Goal: Task Accomplishment & Management: Use online tool/utility

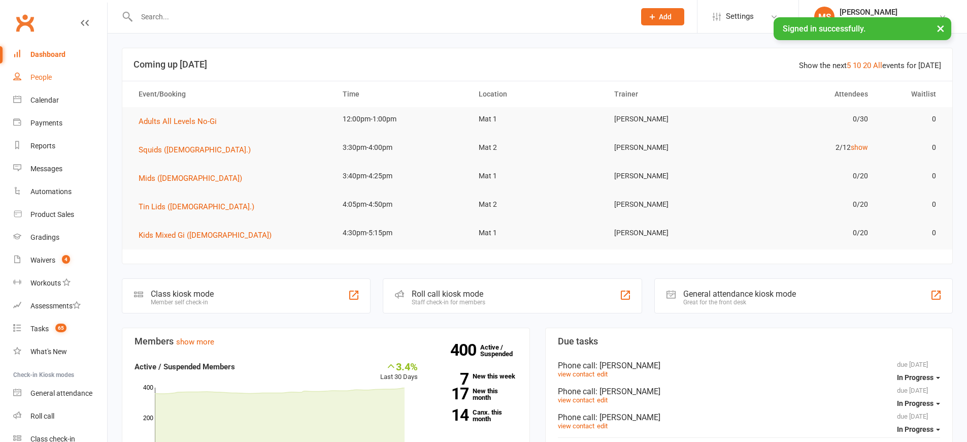
click at [40, 77] on div "People" at bounding box center [40, 77] width 21 height 8
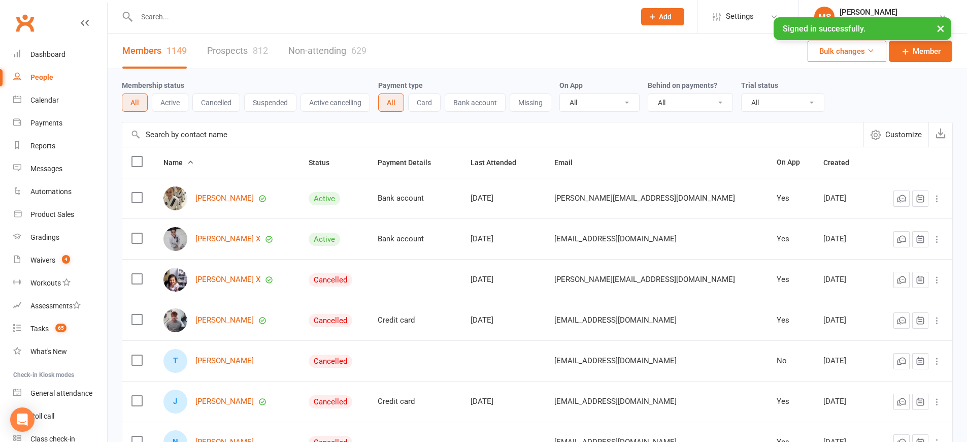
click at [231, 48] on link "Prospects 812" at bounding box center [237, 50] width 61 height 35
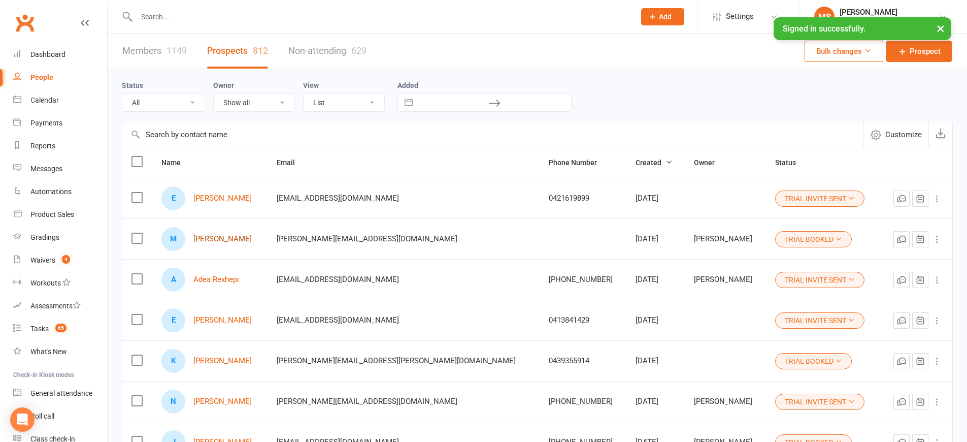
click at [216, 238] on link "[PERSON_NAME]" at bounding box center [222, 238] width 58 height 9
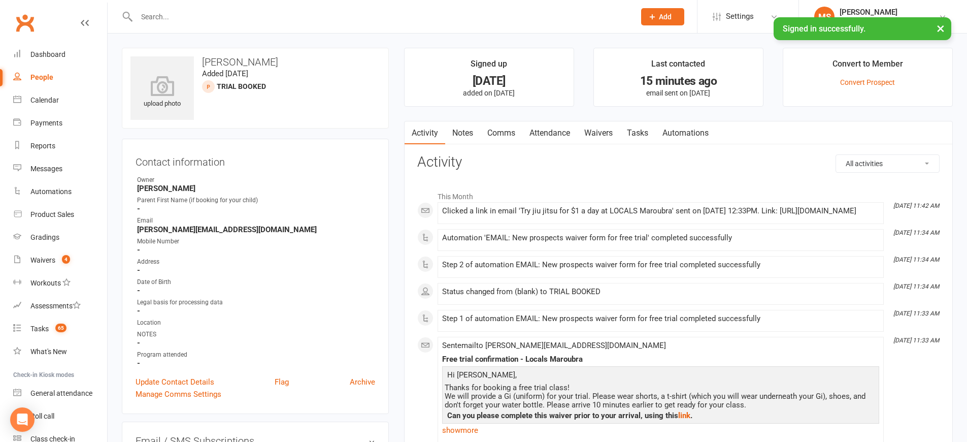
click at [697, 132] on link "Automations" at bounding box center [685, 132] width 60 height 23
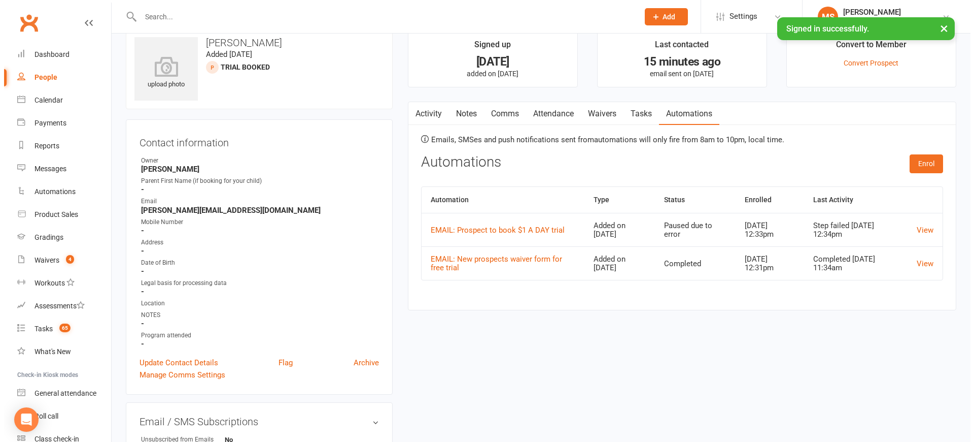
scroll to position [22, 0]
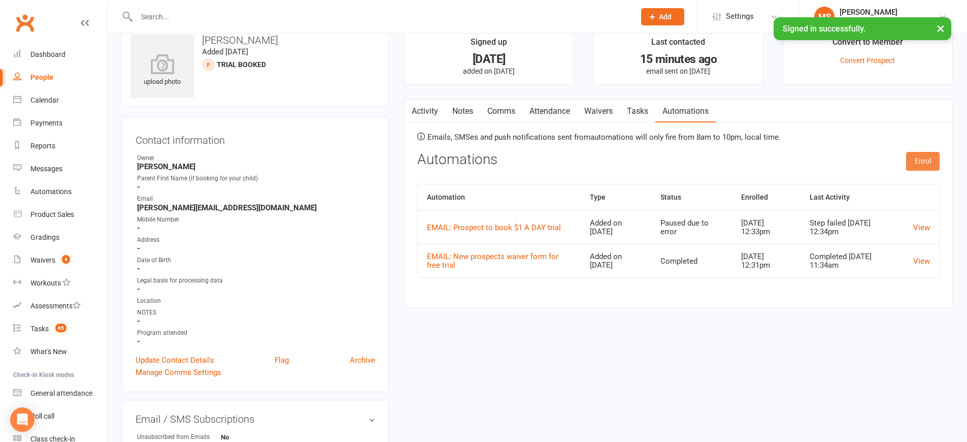
click at [927, 162] on button "Enrol" at bounding box center [922, 161] width 33 height 18
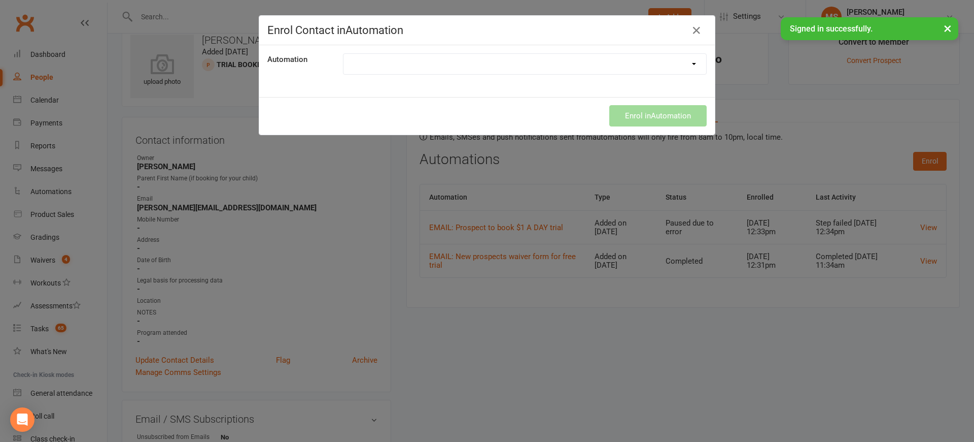
click at [520, 69] on select "EMAIL: Cancellation Confirmation EMAIL: New prospects waiver form for free tria…" at bounding box center [525, 64] width 363 height 20
